Goal: Task Accomplishment & Management: Use online tool/utility

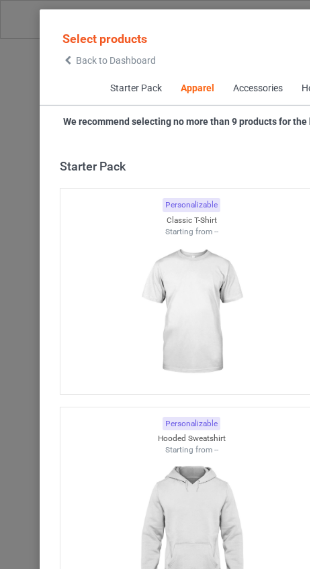
click at [32, 28] on icon at bounding box center [31, 28] width 5 height 4
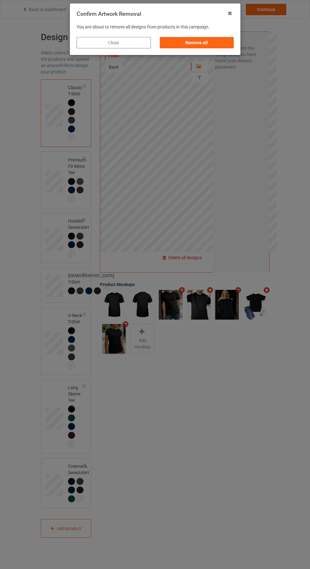
click at [203, 44] on div "Remove all" at bounding box center [196, 42] width 74 height 11
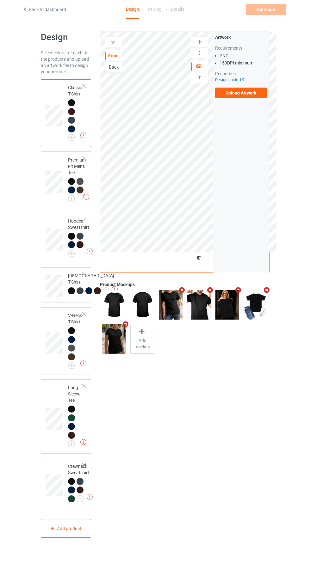
click at [242, 95] on label "Upload Artwork" at bounding box center [241, 93] width 52 height 11
click at [0, 0] on input "Upload Artwork" at bounding box center [0, 0] width 0 height 0
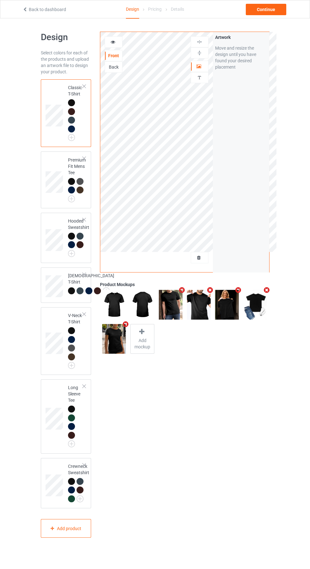
click at [269, 290] on icon "Remove mockup" at bounding box center [266, 290] width 8 height 7
click at [112, 342] on span "Add mockup" at bounding box center [113, 343] width 23 height 13
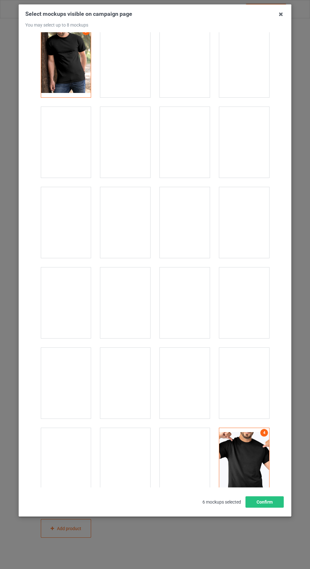
scroll to position [815, 0]
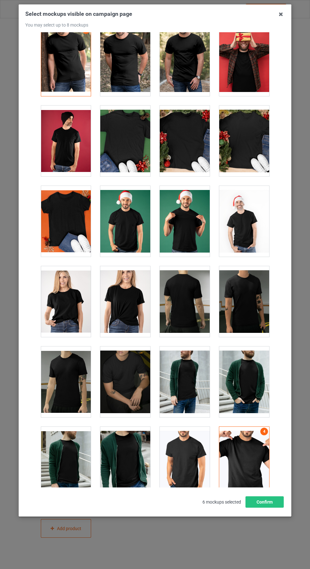
click at [116, 309] on div at bounding box center [125, 301] width 50 height 71
click at [67, 319] on div at bounding box center [66, 301] width 50 height 71
click at [281, 14] on icon at bounding box center [281, 14] width 10 height 10
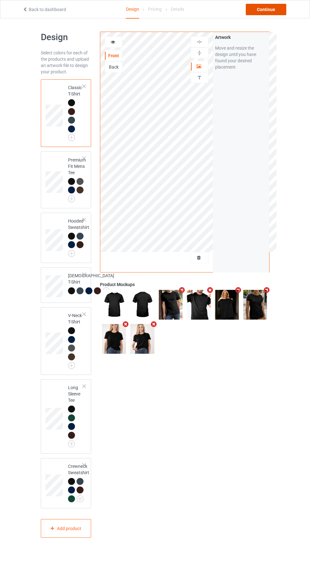
click at [276, 8] on div "Continue" at bounding box center [266, 9] width 40 height 11
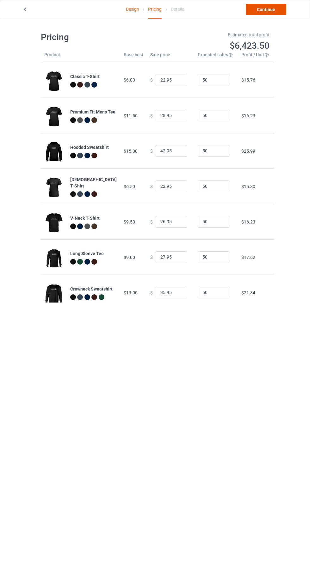
click at [266, 12] on link "Continue" at bounding box center [266, 9] width 40 height 11
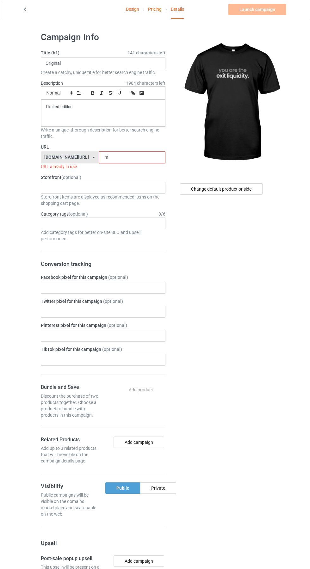
click at [114, 157] on input "im" at bounding box center [132, 157] width 67 height 12
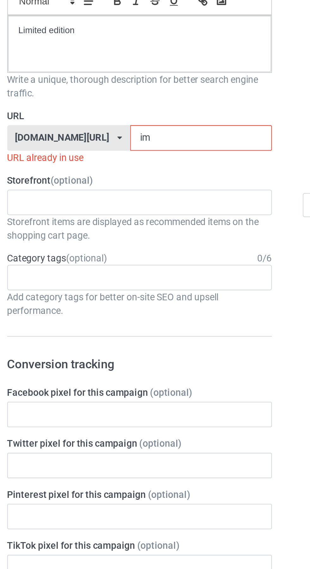
type input "im9"
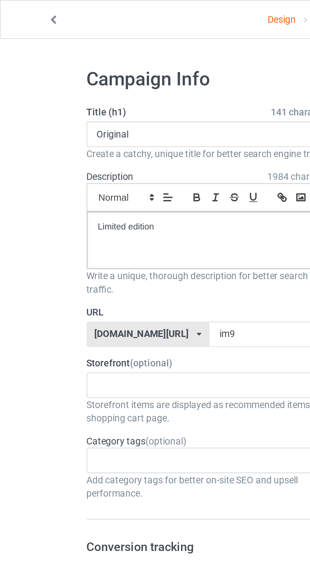
click at [25, 8] on icon at bounding box center [24, 8] width 5 height 4
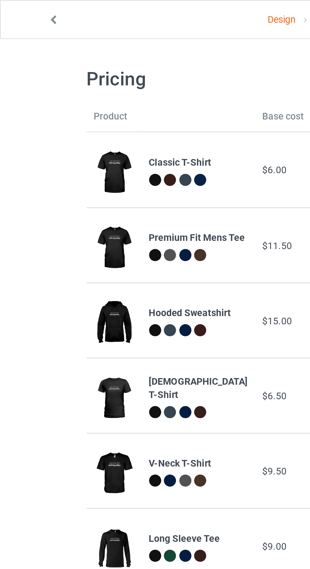
click at [24, 9] on icon at bounding box center [24, 8] width 5 height 4
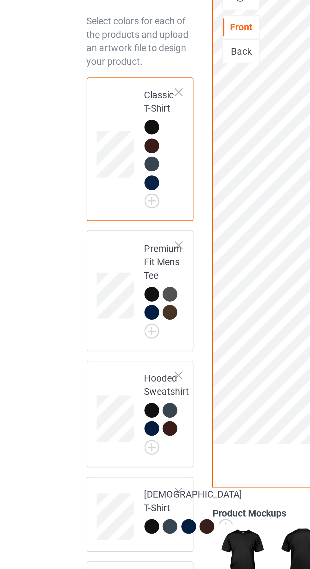
click at [0, 0] on img at bounding box center [0, 0] width 0 height 0
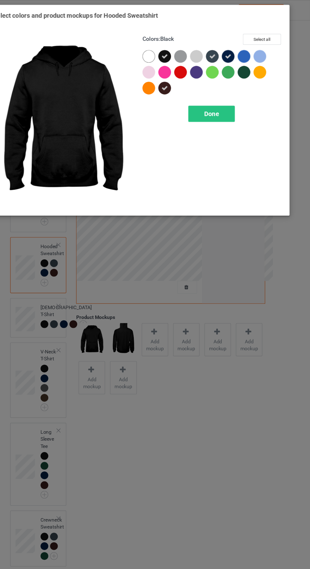
click at [230, 107] on div "Done" at bounding box center [221, 102] width 42 height 15
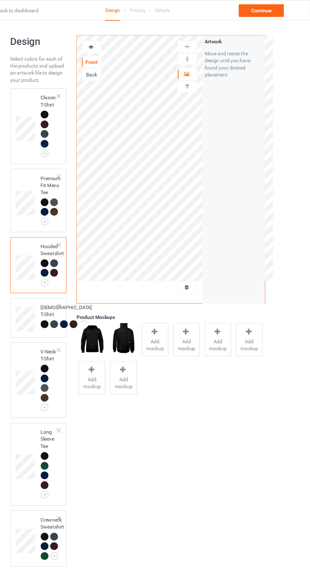
click at [202, 63] on div "Artwork" at bounding box center [200, 66] width 18 height 11
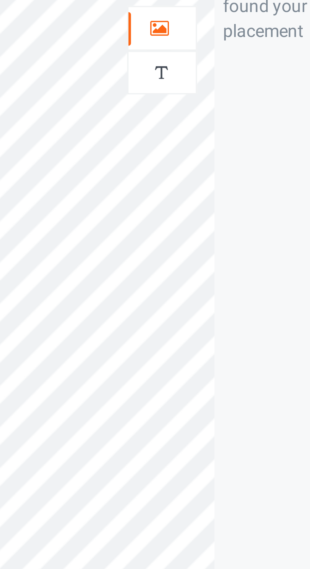
click at [201, 65] on icon at bounding box center [198, 65] width 5 height 4
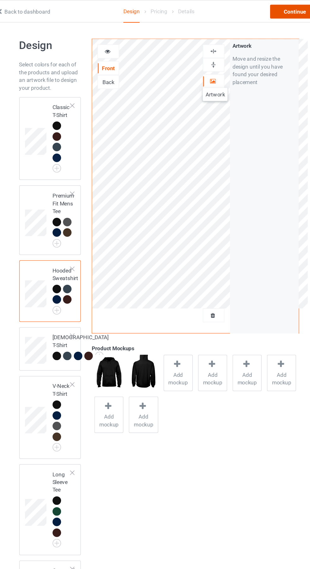
click at [265, 13] on div "Continue" at bounding box center [266, 9] width 40 height 11
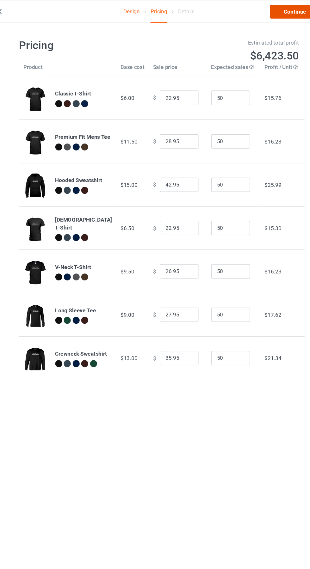
click at [266, 9] on link "Continue" at bounding box center [266, 9] width 40 height 11
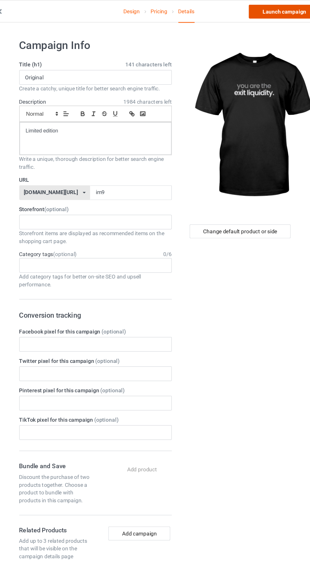
click at [259, 7] on link "Launch campaign" at bounding box center [257, 9] width 58 height 11
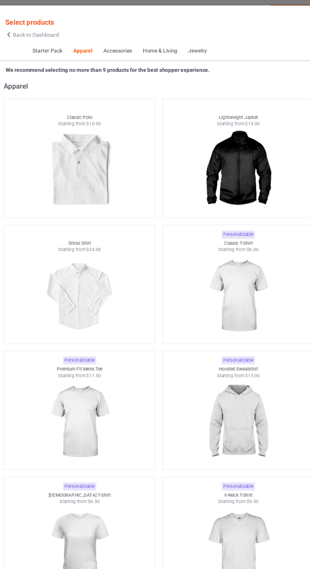
click at [41, 26] on span "Back to Dashboard" at bounding box center [55, 28] width 38 height 5
